Goal: Information Seeking & Learning: Learn about a topic

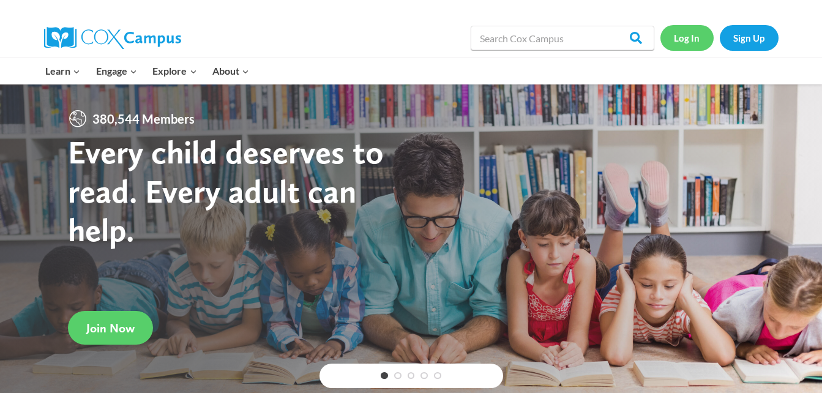
click at [702, 34] on link "Log In" at bounding box center [686, 37] width 53 height 25
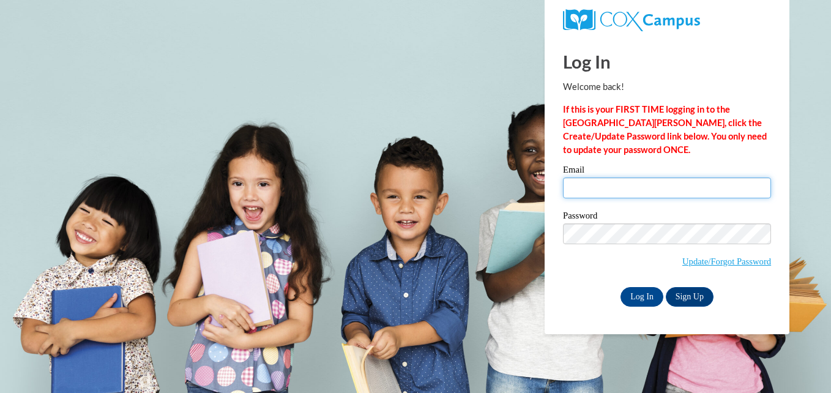
click at [603, 189] on input "Email" at bounding box center [667, 187] width 208 height 21
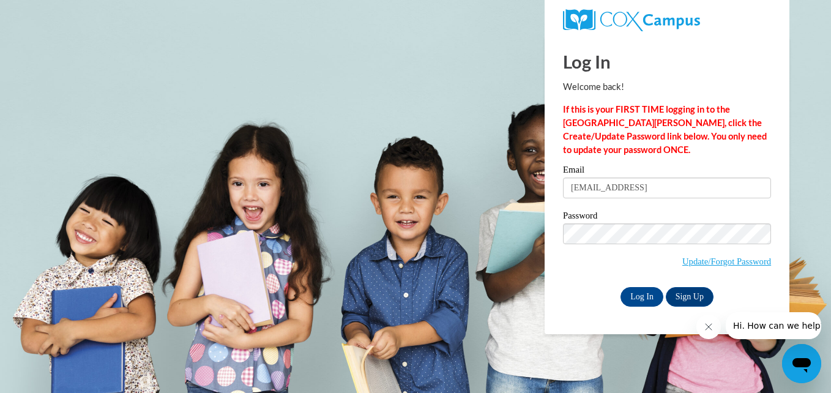
type input "aprillane441@yahoo.com"
click at [629, 296] on input "Log In" at bounding box center [641, 297] width 43 height 20
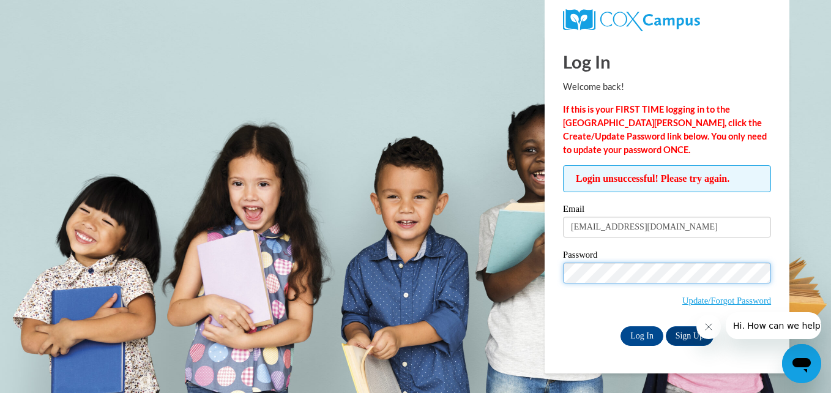
click at [620, 326] on input "Log In" at bounding box center [641, 336] width 43 height 20
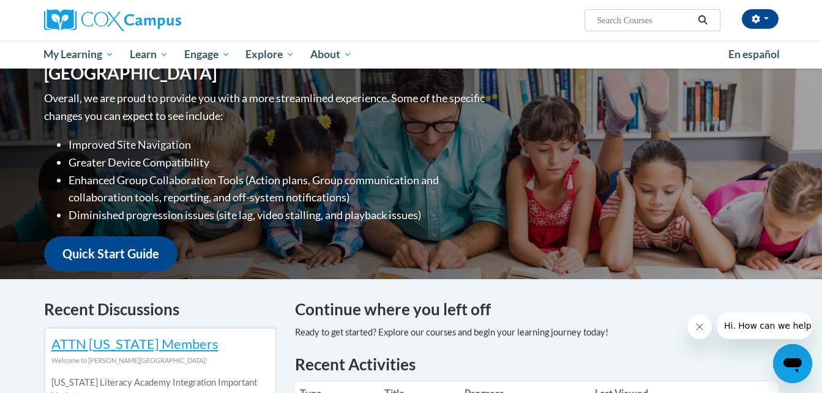
scroll to position [105, 0]
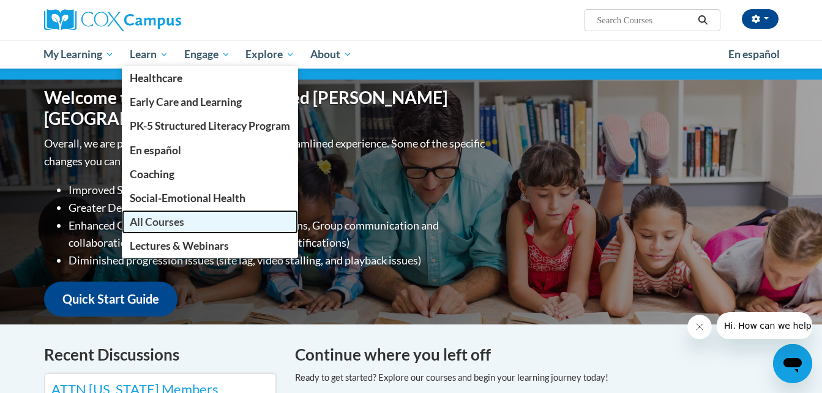
click at [158, 229] on link "All Courses" at bounding box center [210, 222] width 176 height 24
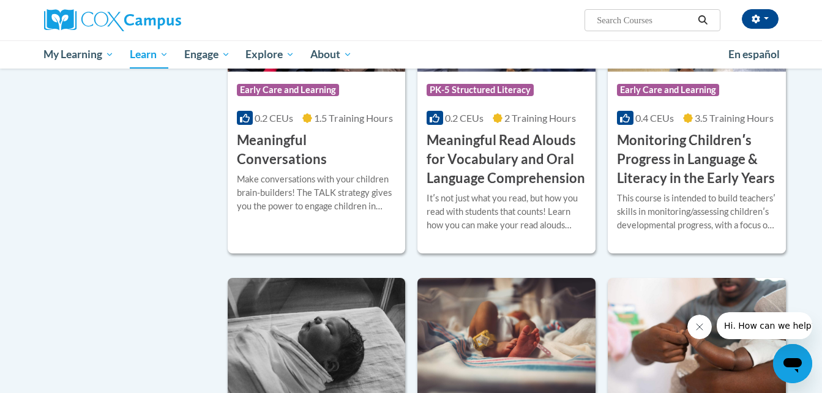
scroll to position [1908, 0]
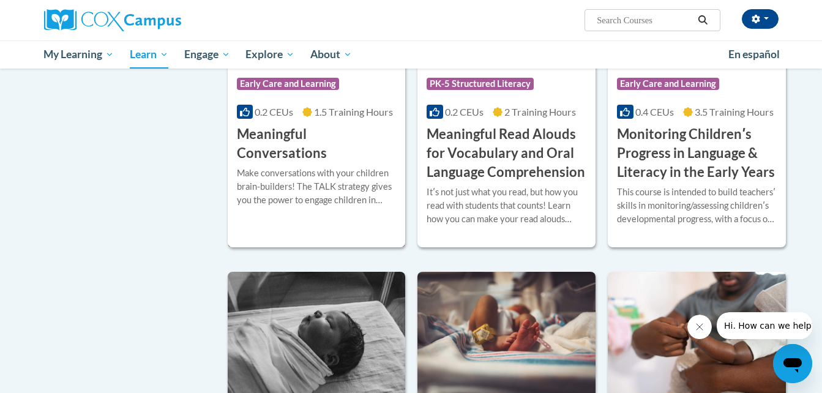
click at [344, 162] on h3 "Meaningful Conversations" at bounding box center [317, 144] width 160 height 38
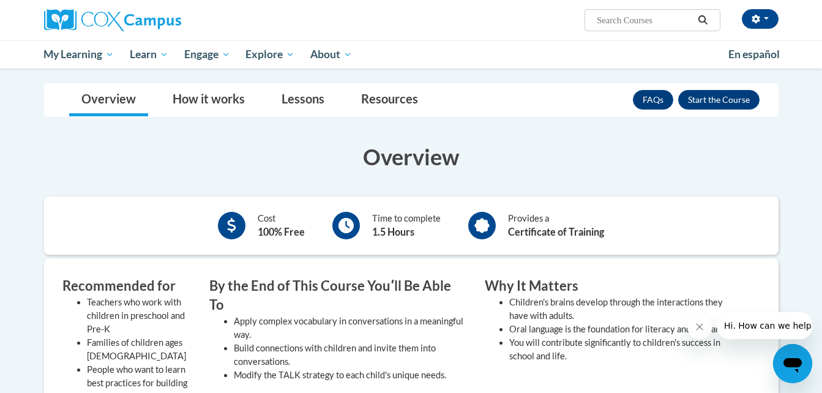
scroll to position [144, 0]
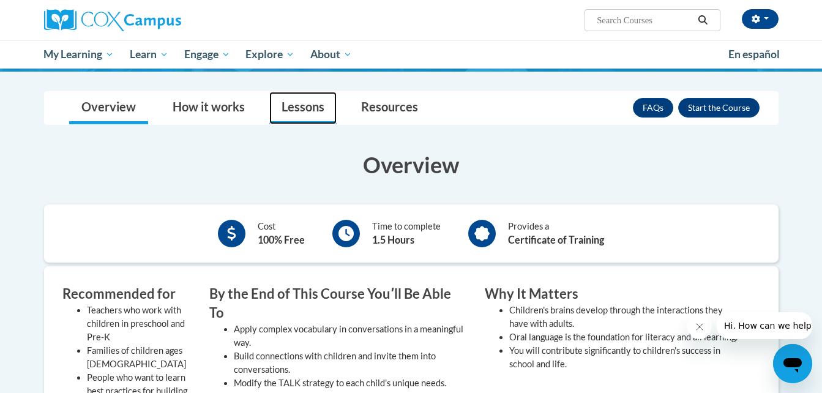
click at [291, 108] on link "Lessons" at bounding box center [302, 108] width 67 height 32
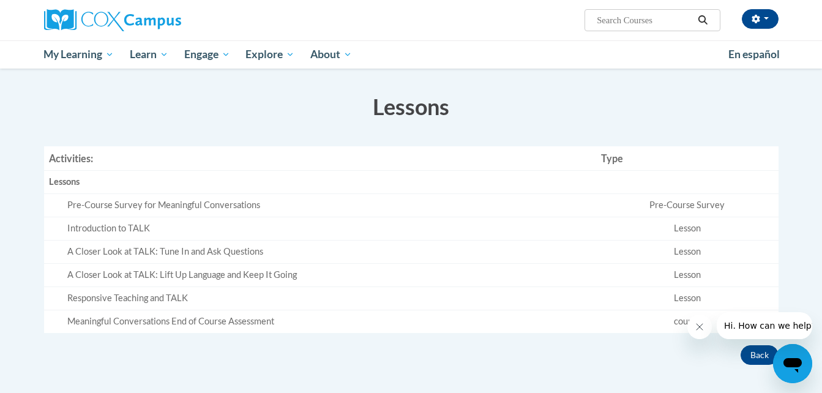
scroll to position [208, 0]
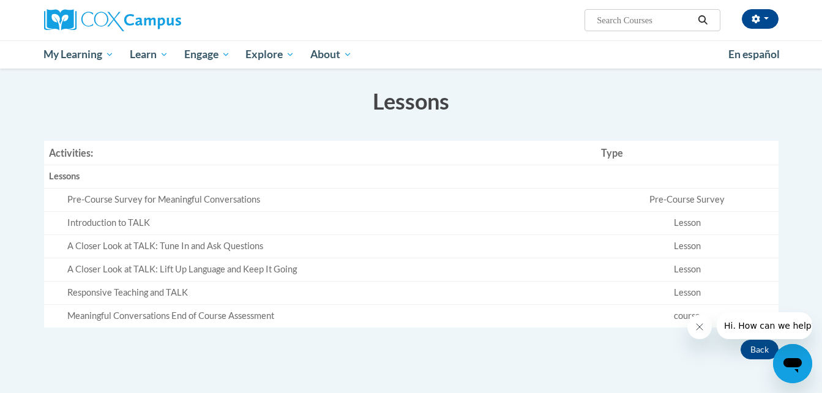
click at [245, 319] on div "Meaningful Conversations End of Course Assessment" at bounding box center [329, 316] width 524 height 13
click at [276, 317] on div "Meaningful Conversations End of Course Assessment" at bounding box center [329, 316] width 524 height 13
click at [683, 315] on td "course" at bounding box center [687, 315] width 182 height 23
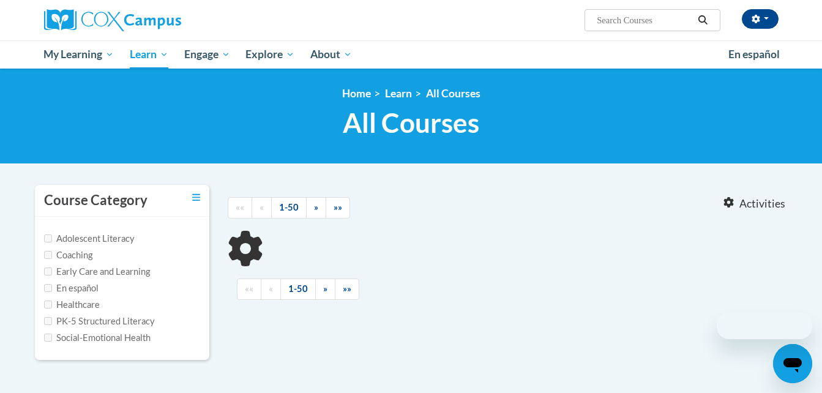
scroll to position [258, 0]
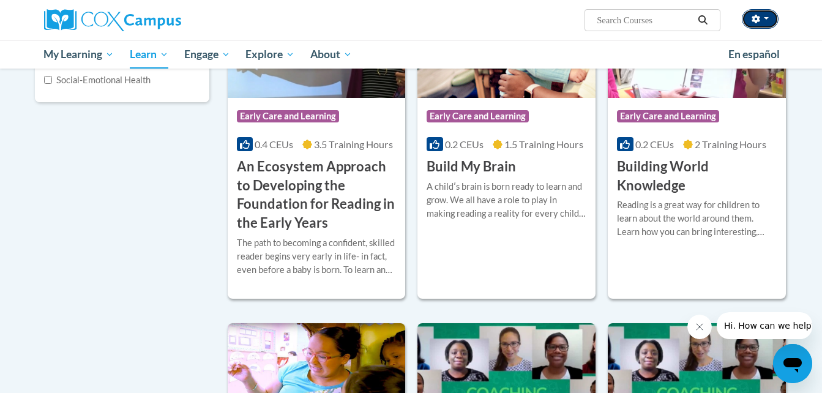
click at [767, 21] on button "button" at bounding box center [759, 19] width 37 height 20
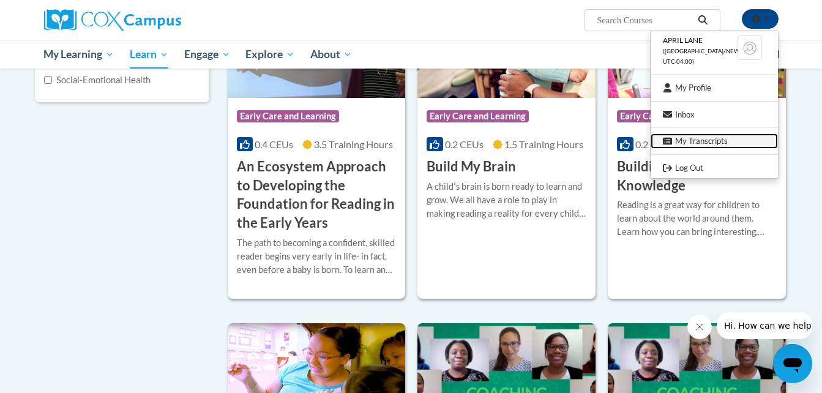
click at [696, 138] on link "My Transcripts" at bounding box center [713, 140] width 127 height 15
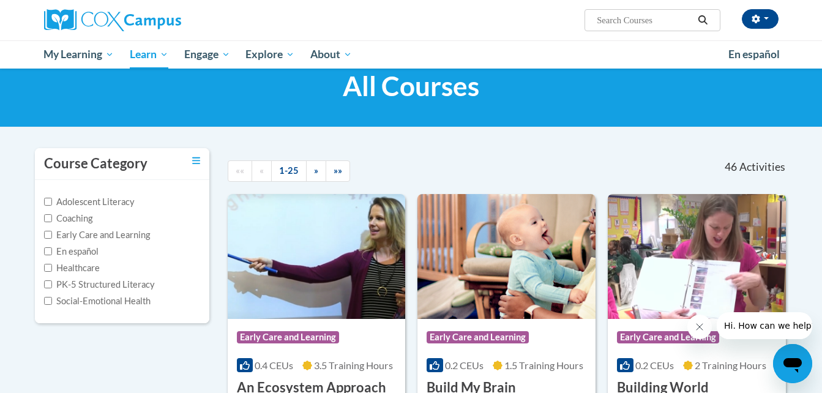
scroll to position [48, 0]
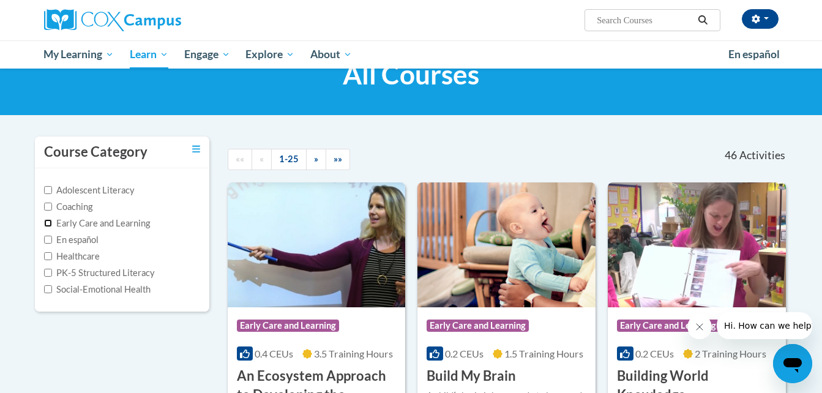
click at [47, 221] on input "Early Care and Learning" at bounding box center [48, 223] width 8 height 8
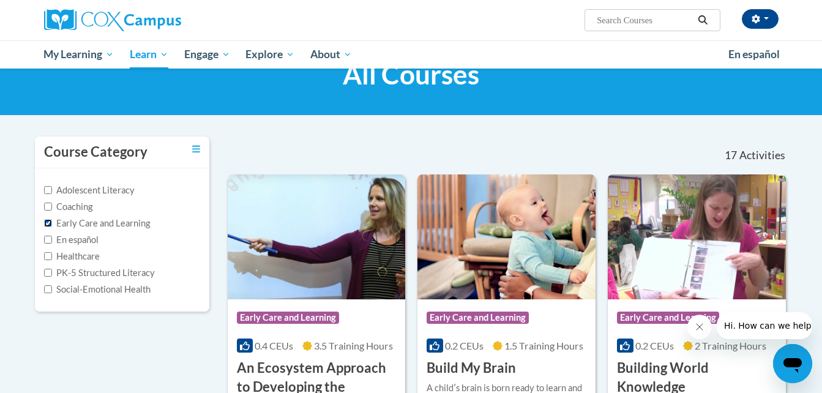
click at [47, 221] on input "Early Care and Learning" at bounding box center [48, 223] width 8 height 8
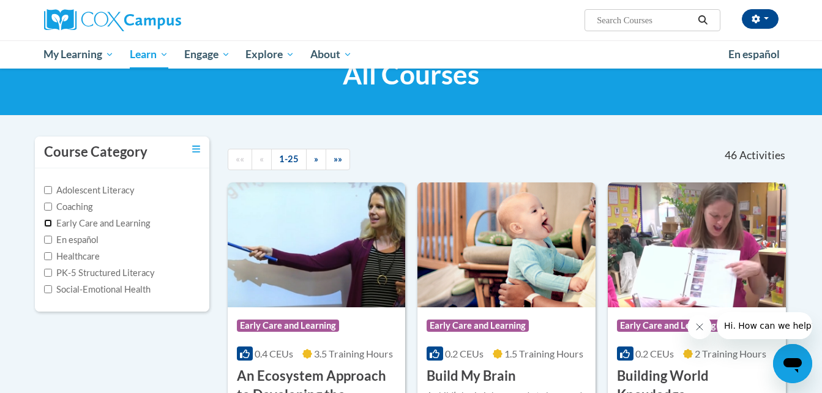
click at [47, 221] on input "Early Care and Learning" at bounding box center [48, 223] width 8 height 8
checkbox input "true"
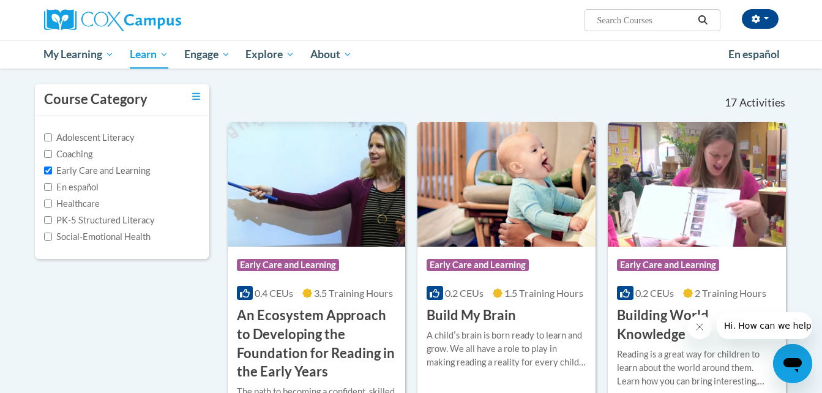
scroll to position [56, 0]
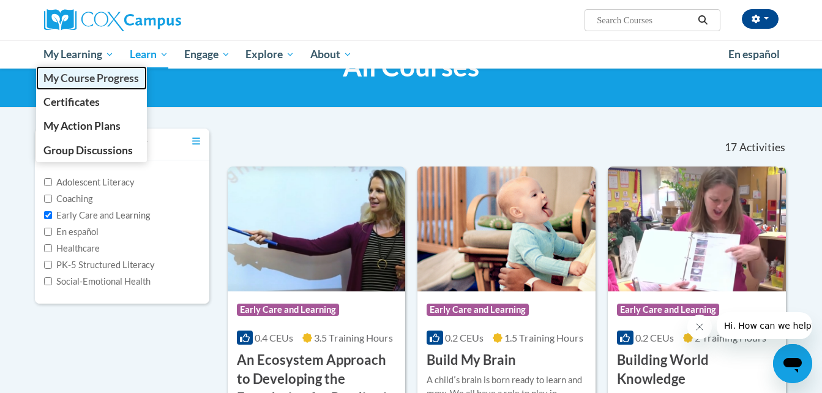
click at [89, 80] on span "My Course Progress" at bounding box center [90, 78] width 95 height 13
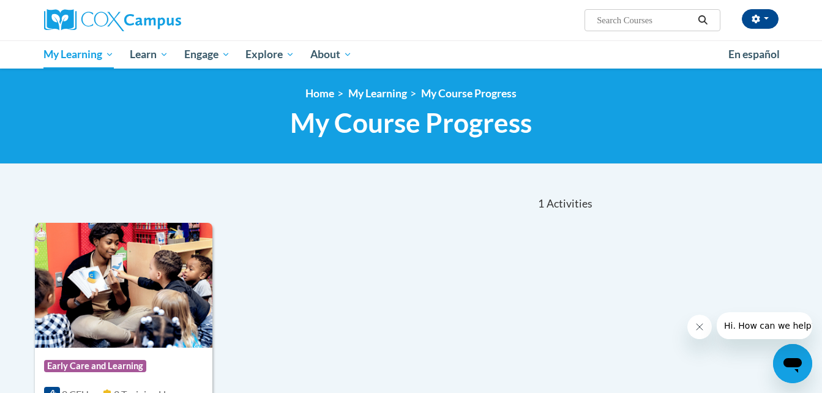
click at [628, 21] on input "Search..." at bounding box center [644, 20] width 98 height 15
type input "m"
click at [768, 17] on button "button" at bounding box center [759, 19] width 37 height 20
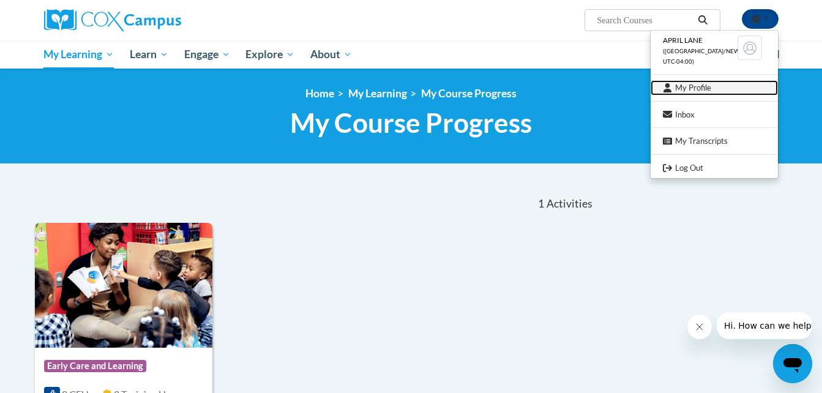
click at [712, 84] on link "My Profile" at bounding box center [713, 87] width 127 height 15
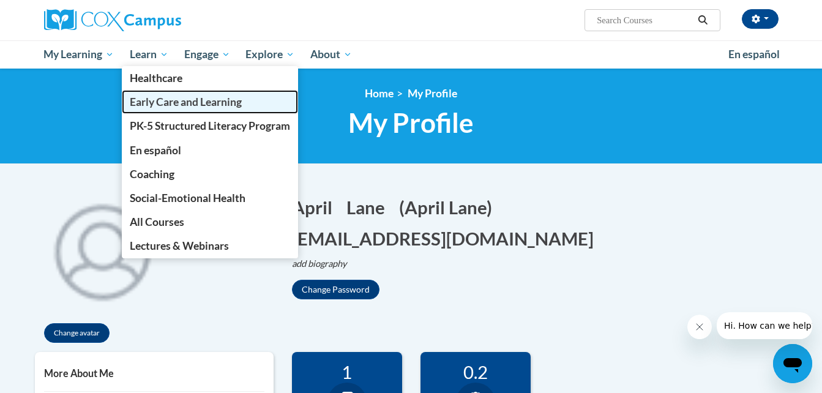
click at [188, 97] on span "Early Care and Learning" at bounding box center [186, 101] width 112 height 13
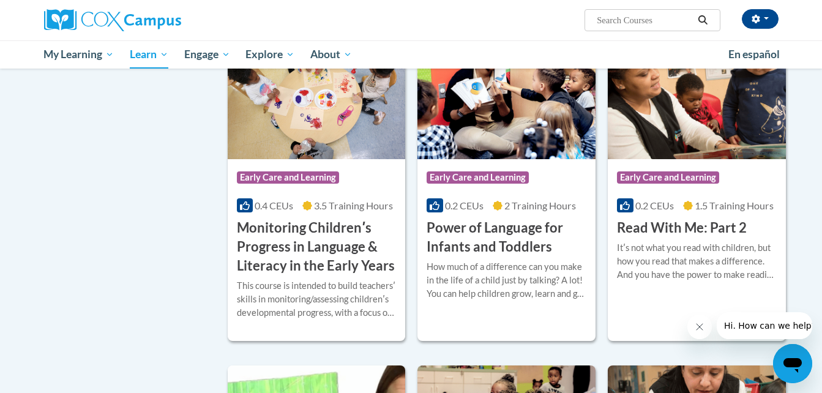
scroll to position [901, 0]
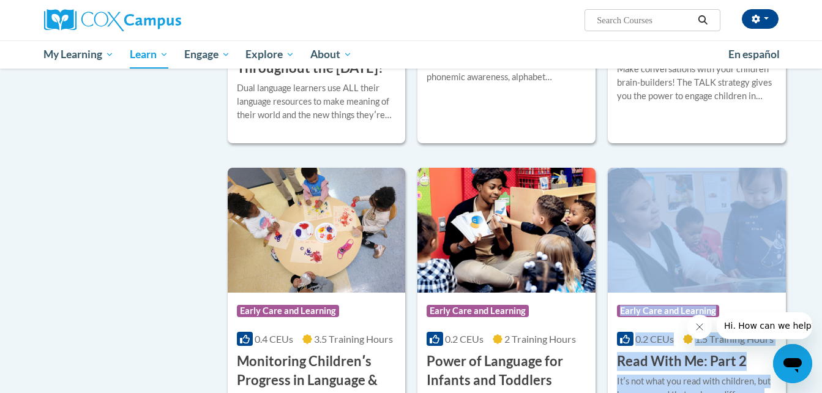
drag, startPoint x: 820, startPoint y: 210, endPoint x: 596, endPoint y: 306, distance: 243.9
click at [596, 306] on body "[PERSON_NAME] ([GEOGRAPHIC_DATA]/New_York UTC-04:00) My Profile Inbox My Transc…" at bounding box center [411, 267] width 822 height 2336
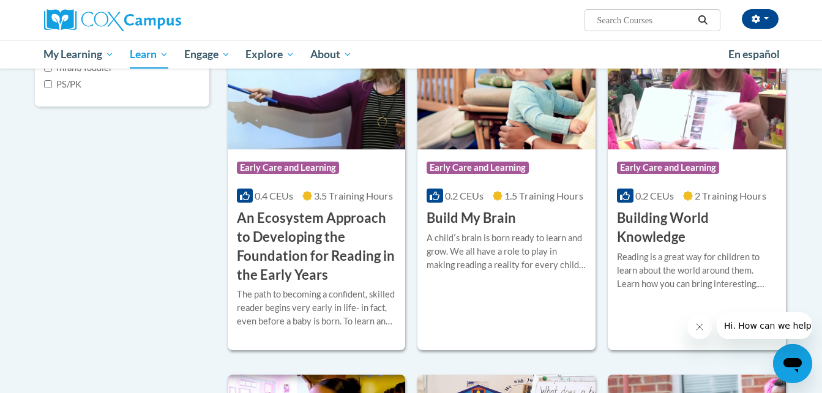
scroll to position [226, 0]
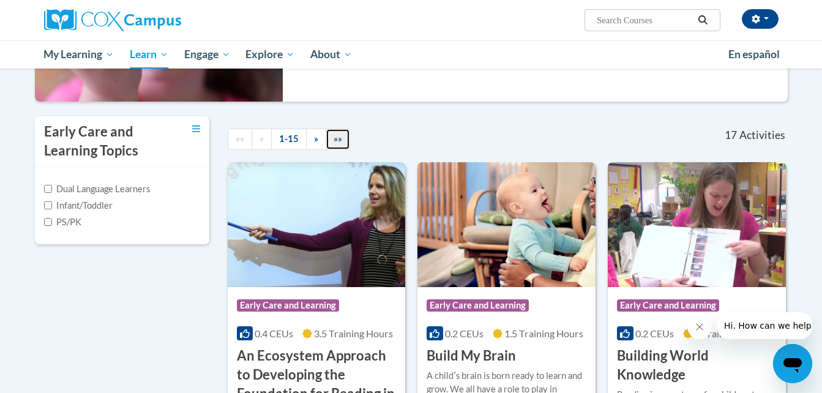
click at [334, 140] on span "»»" at bounding box center [337, 138] width 9 height 10
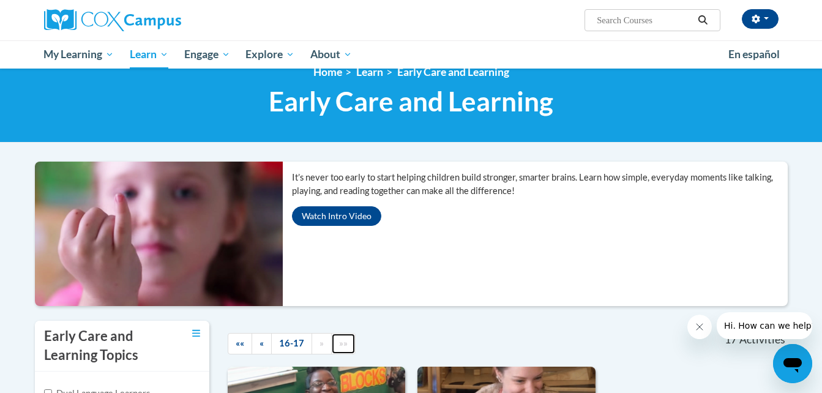
scroll to position [0, 0]
